Goal: Entertainment & Leisure: Consume media (video, audio)

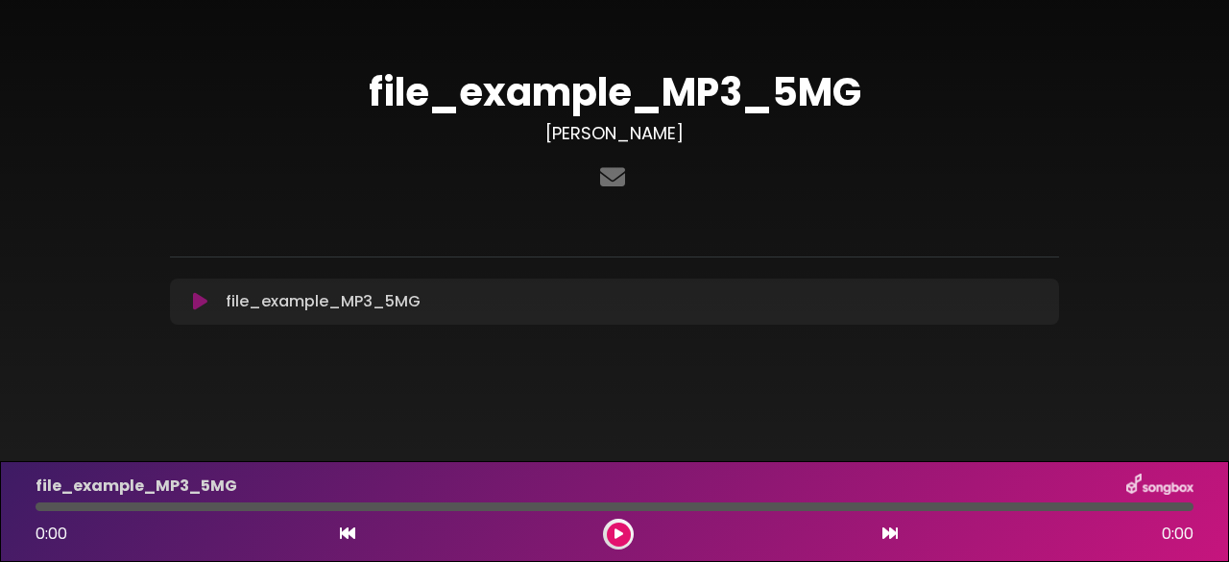
click at [191, 301] on button at bounding box center [199, 301] width 36 height 19
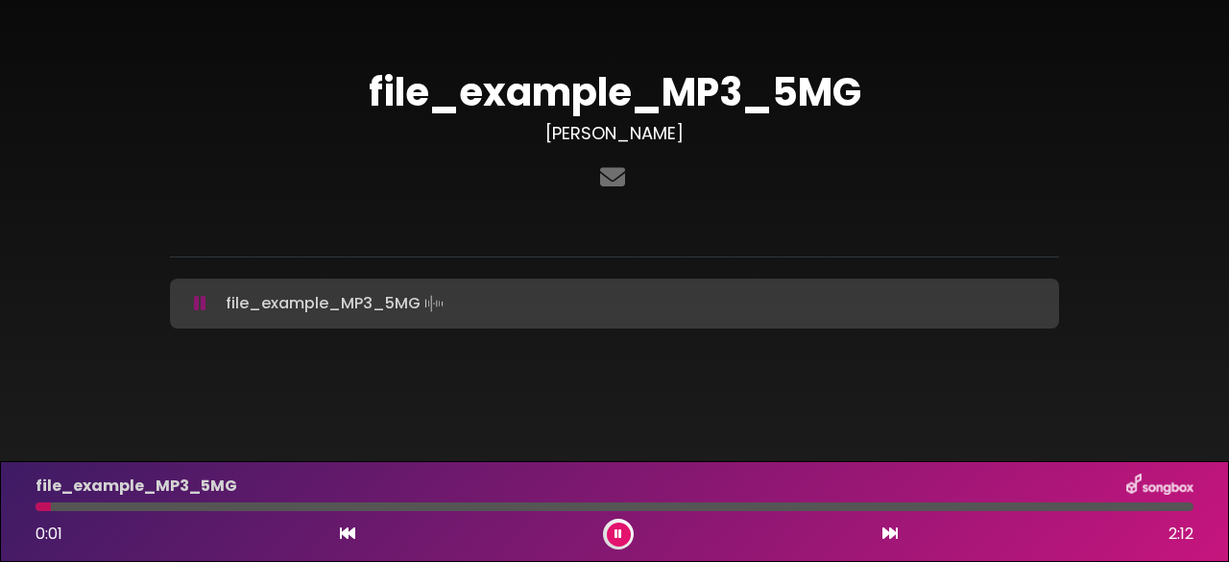
click at [203, 303] on icon at bounding box center [200, 303] width 12 height 19
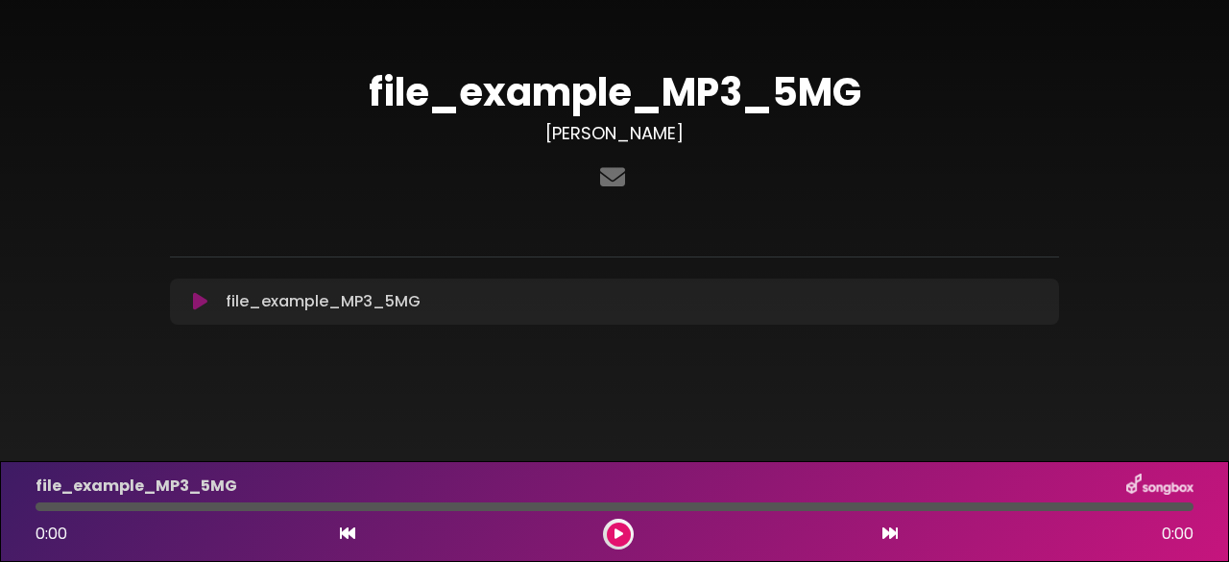
click at [198, 294] on icon at bounding box center [200, 301] width 14 height 19
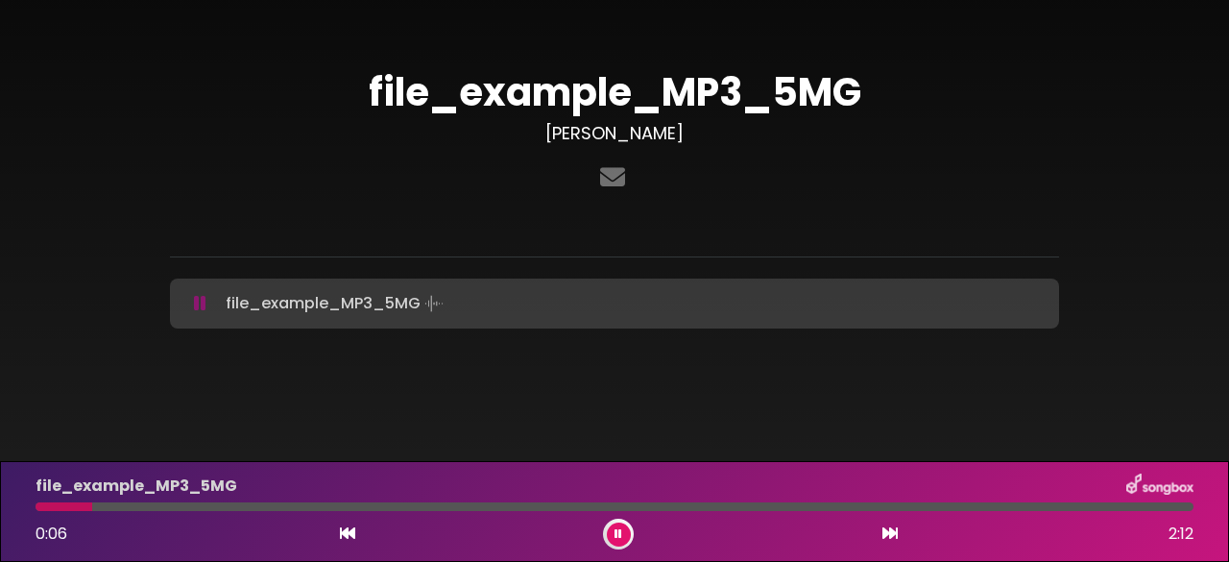
click at [191, 298] on button at bounding box center [199, 303] width 36 height 19
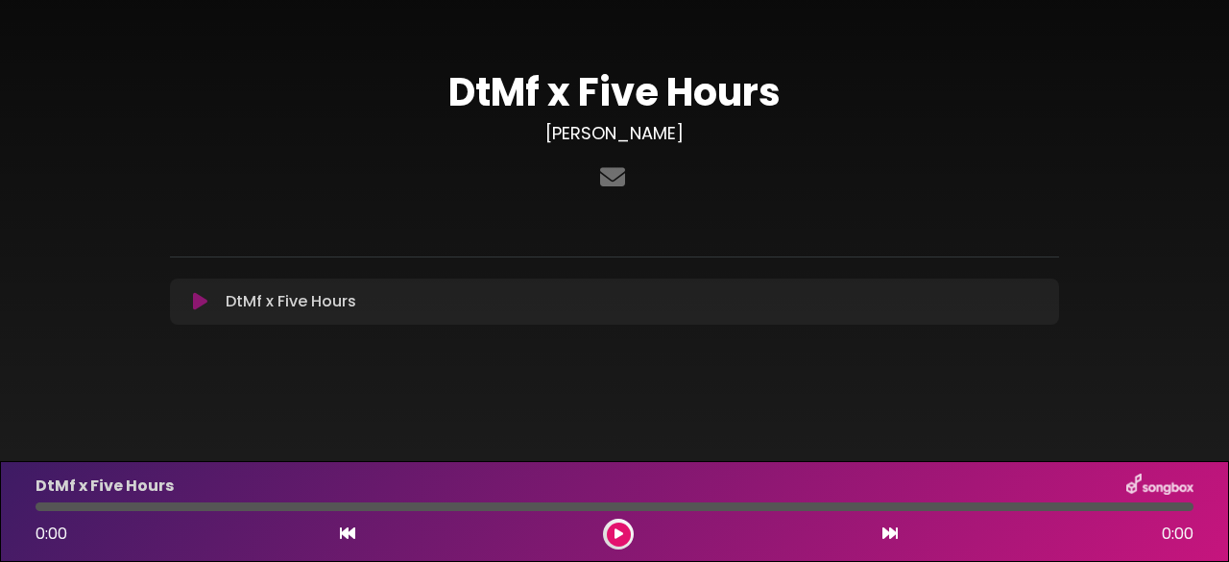
click at [205, 300] on icon at bounding box center [200, 301] width 14 height 19
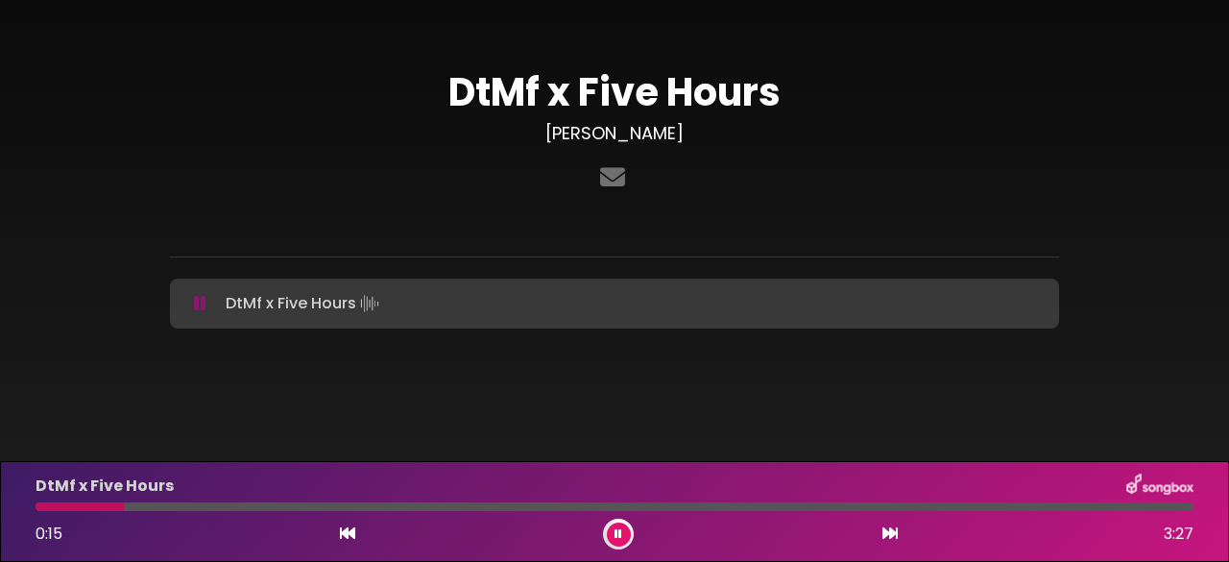
click at [344, 503] on div at bounding box center [615, 506] width 1158 height 9
click at [197, 303] on icon at bounding box center [200, 303] width 12 height 19
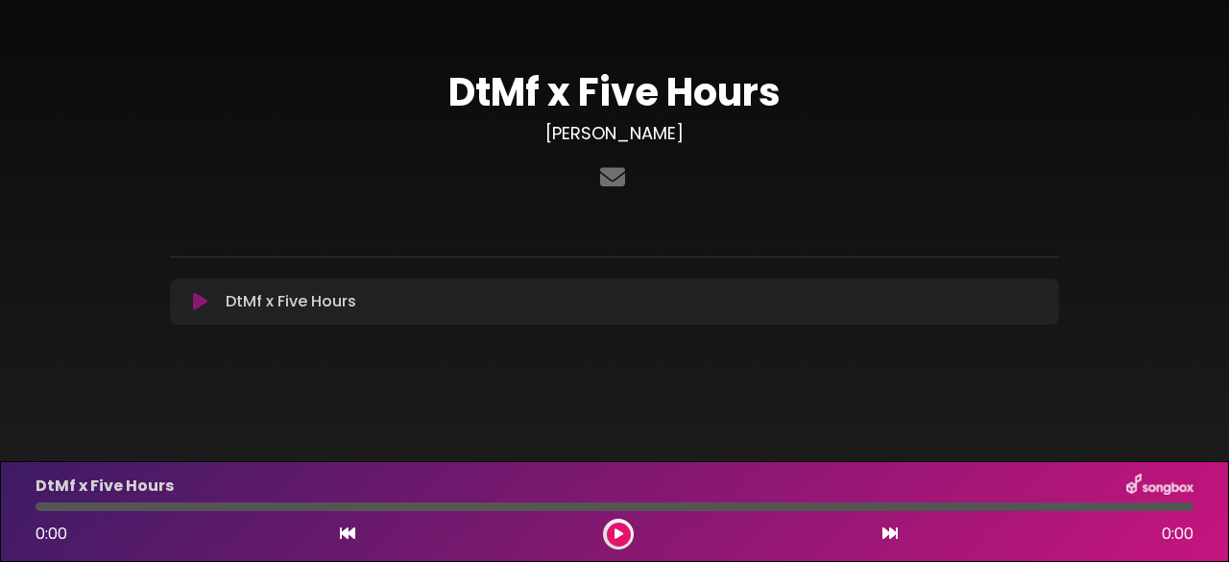
click at [989, 74] on h1 "DtMf x Five Hours" at bounding box center [614, 92] width 889 height 46
click at [631, 133] on h3 "[PERSON_NAME]" at bounding box center [614, 133] width 889 height 21
click at [607, 136] on h3 "[PERSON_NAME]" at bounding box center [614, 133] width 889 height 21
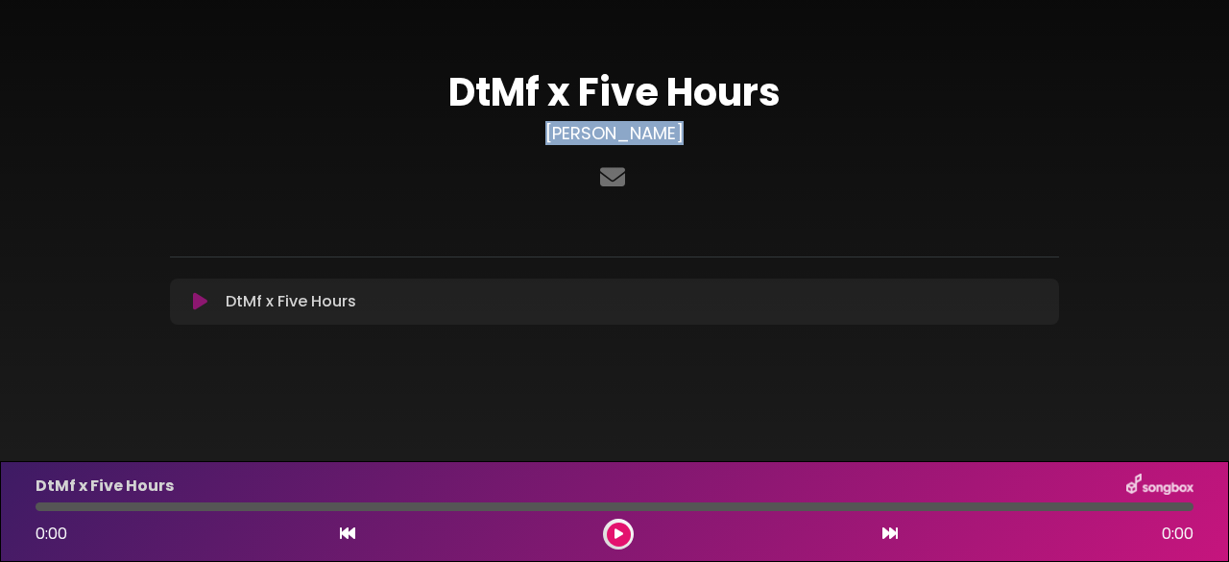
click at [648, 136] on h3 "[PERSON_NAME]" at bounding box center [614, 133] width 889 height 21
drag, startPoint x: 288, startPoint y: 305, endPoint x: 77, endPoint y: 124, distance: 278.4
click at [77, 124] on div "DtMf x Five Hours Marco Turchi" at bounding box center [614, 190] width 1094 height 334
